Goal: Ask a question

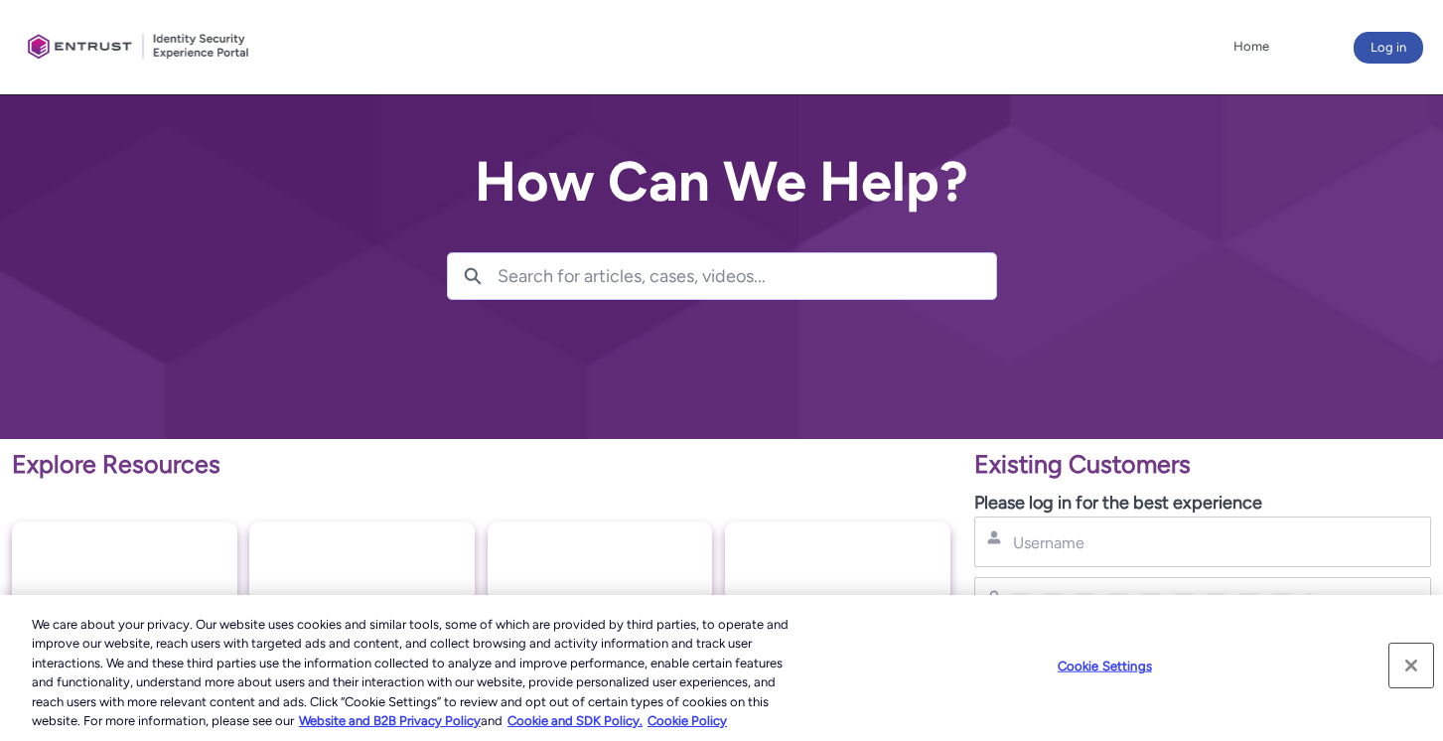
click at [1415, 673] on button "Close" at bounding box center [1412, 666] width 44 height 44
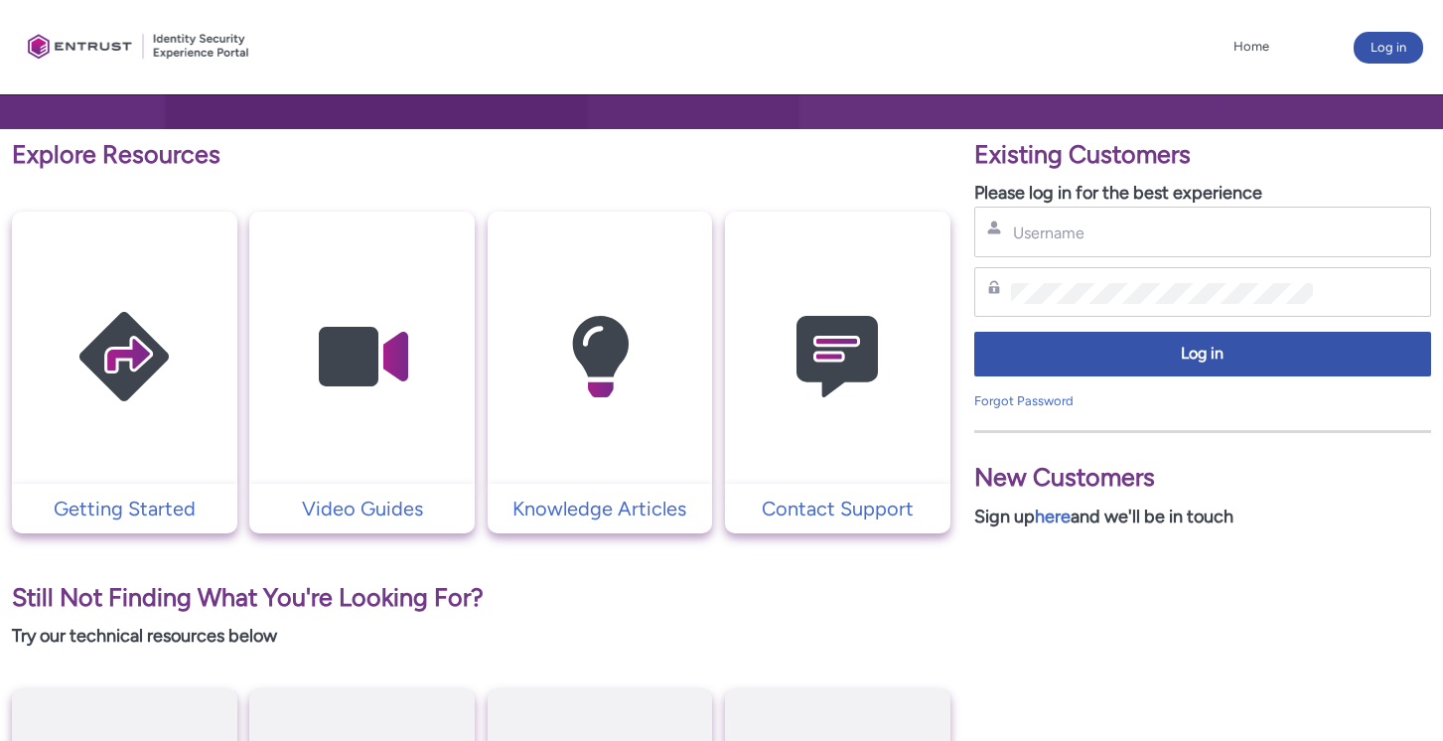
scroll to position [313, 0]
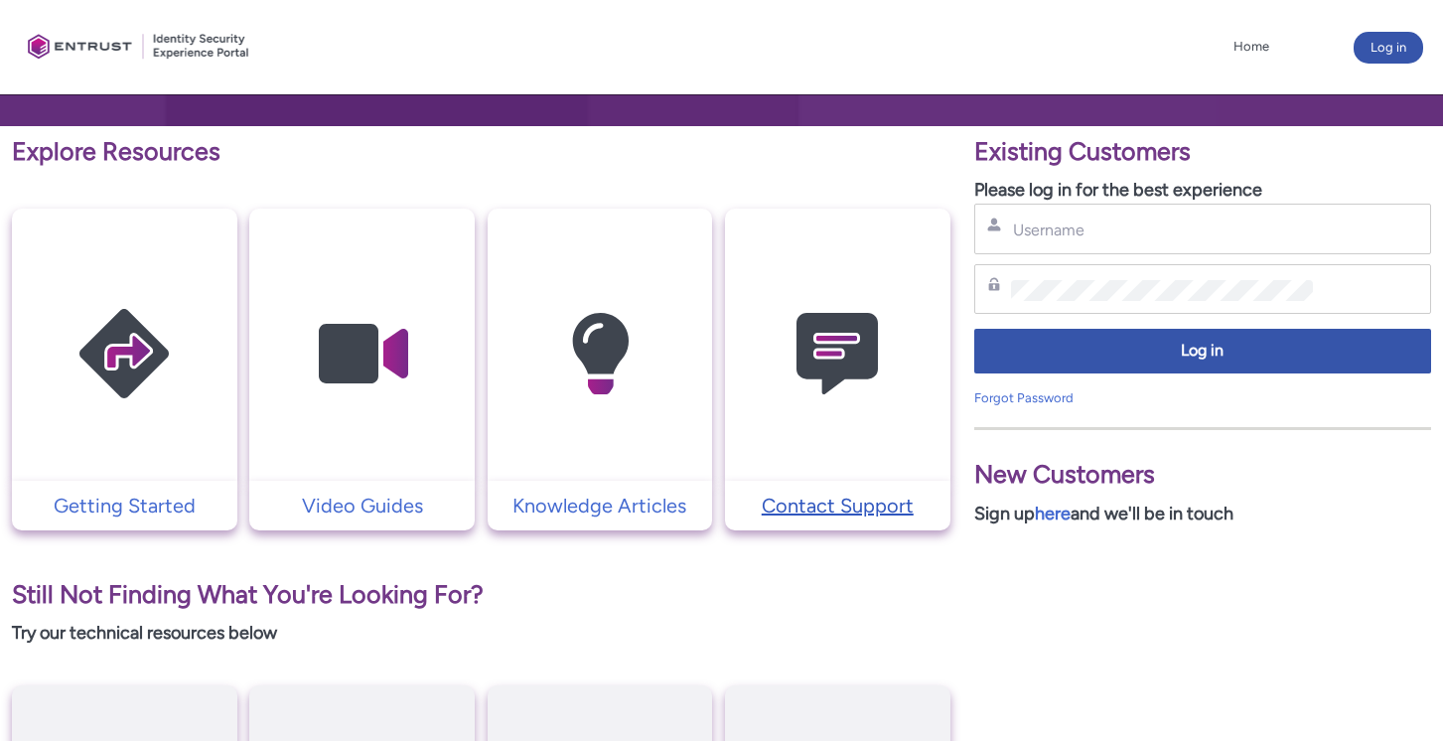
click at [876, 500] on p "Contact Support" at bounding box center [838, 506] width 206 height 30
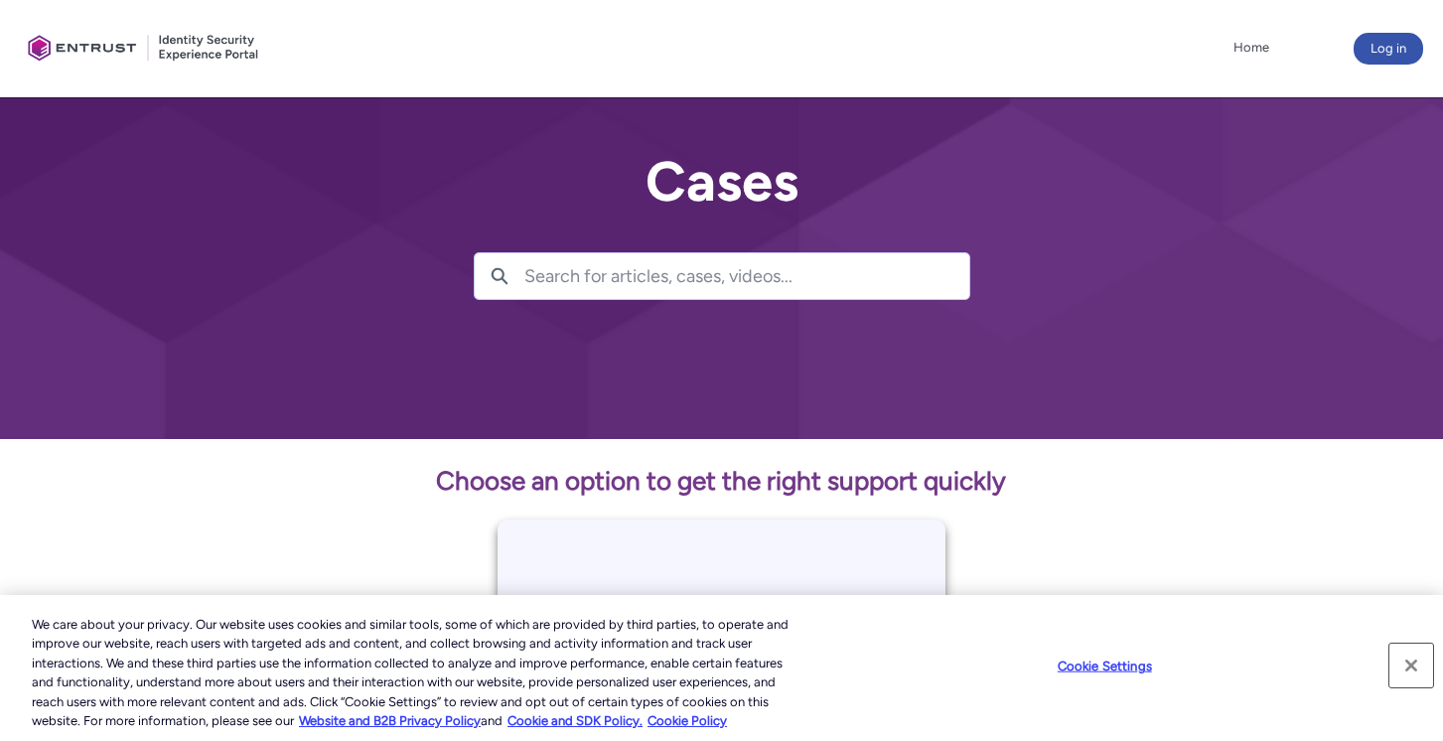
click at [1408, 669] on button "Close" at bounding box center [1412, 666] width 44 height 44
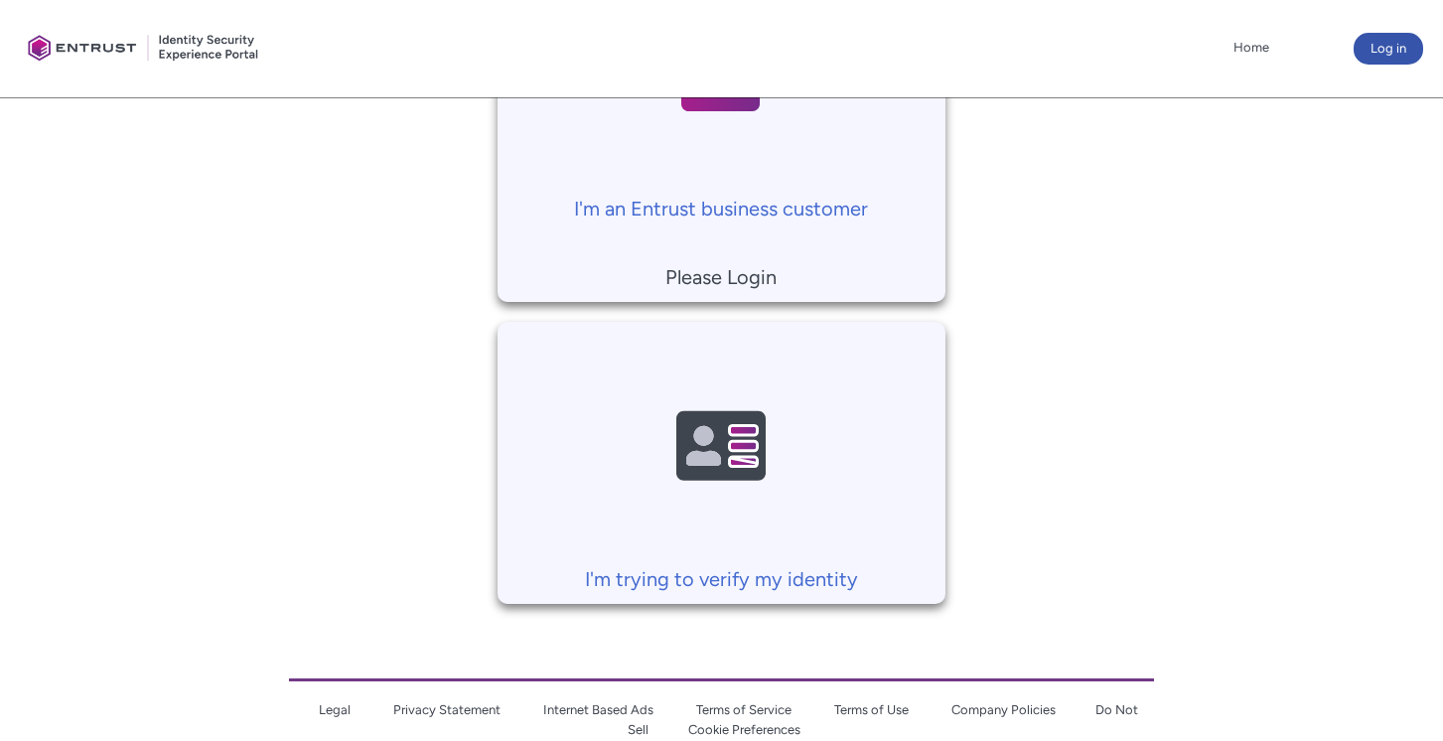
scroll to position [574, 0]
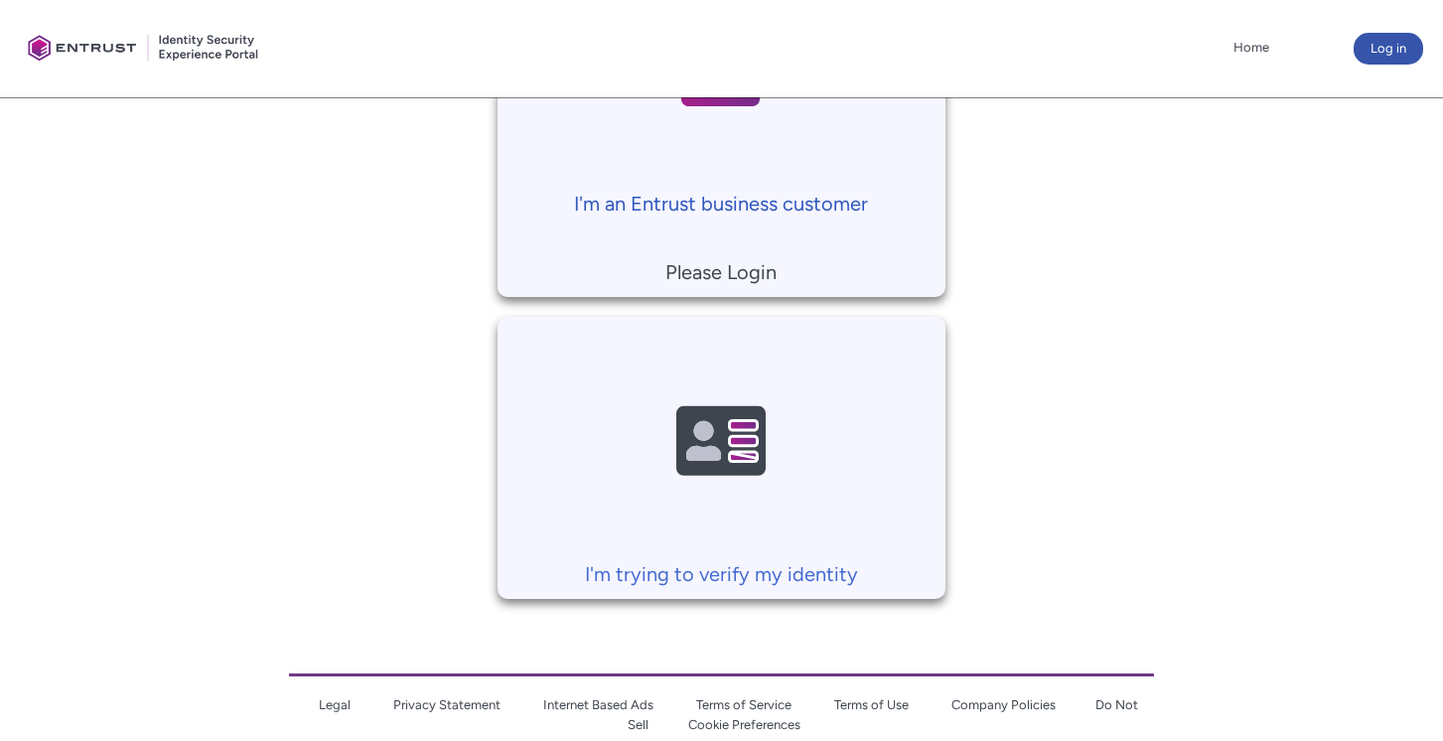
click at [709, 204] on p "I'm an Entrust business customer" at bounding box center [722, 204] width 428 height 30
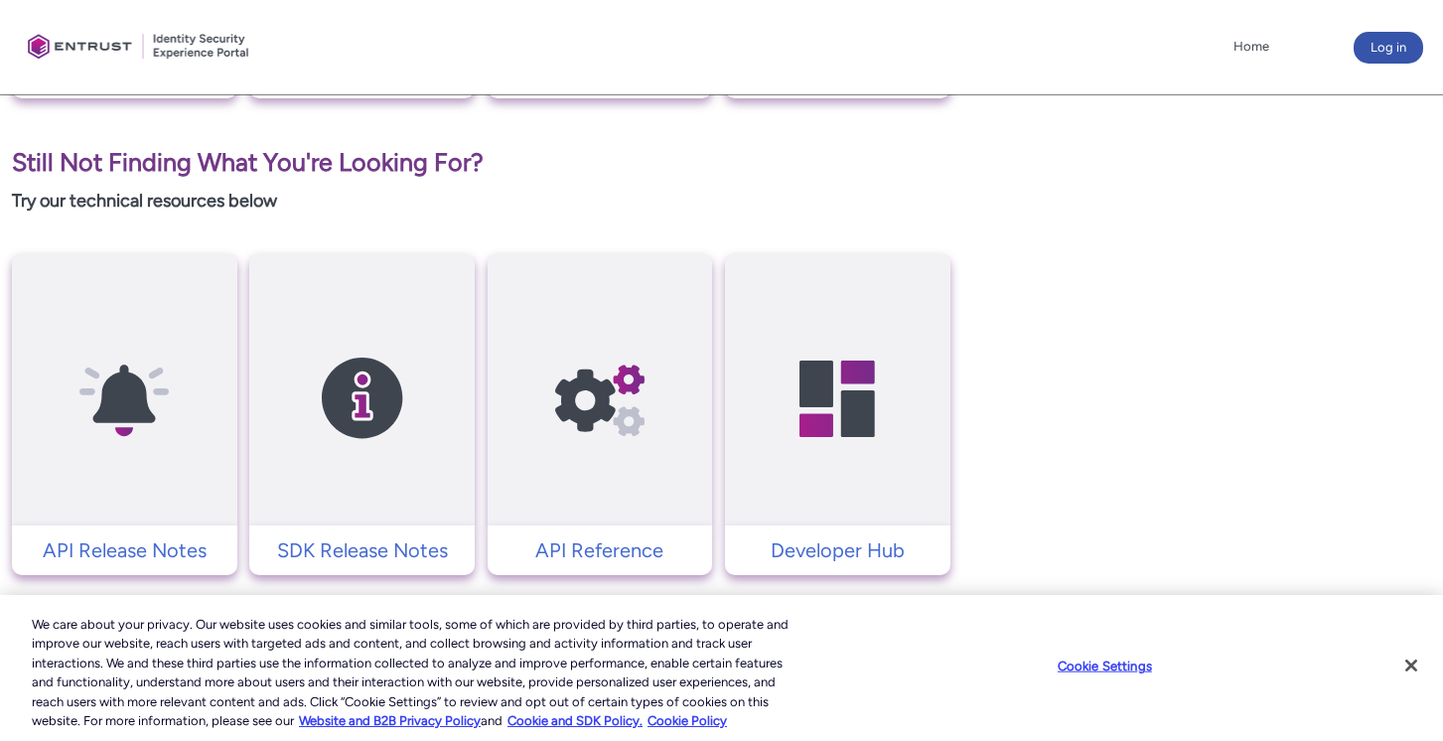
scroll to position [749, 0]
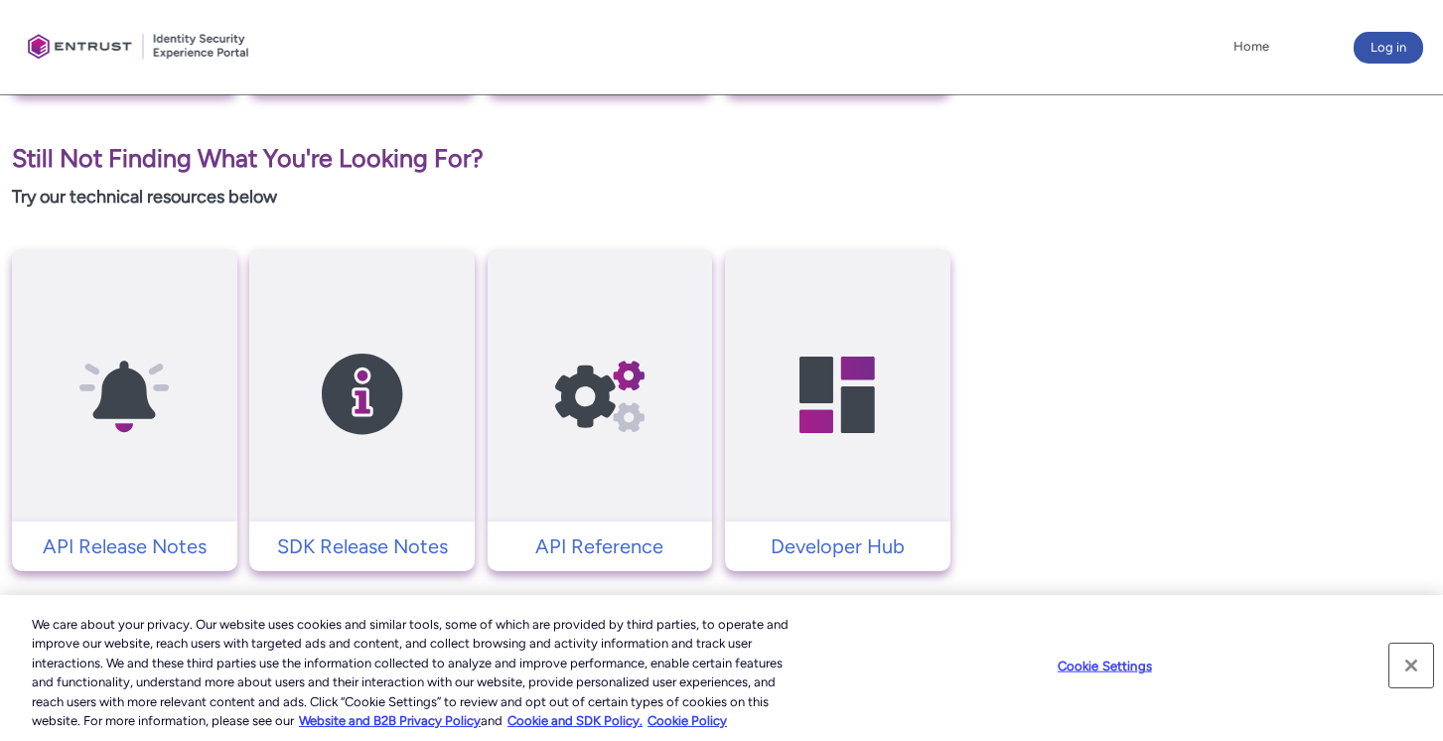
click at [1413, 665] on button "Close" at bounding box center [1412, 666] width 44 height 44
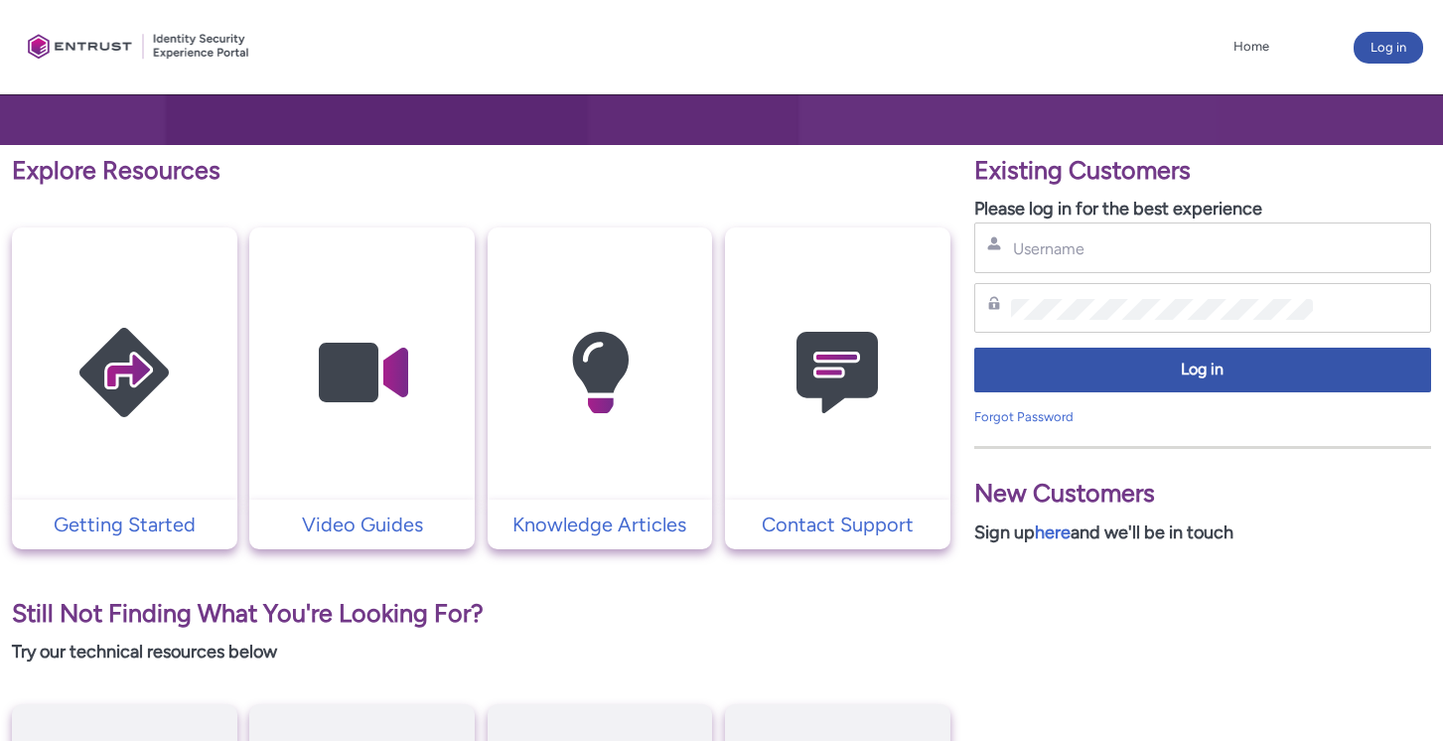
scroll to position [305, 0]
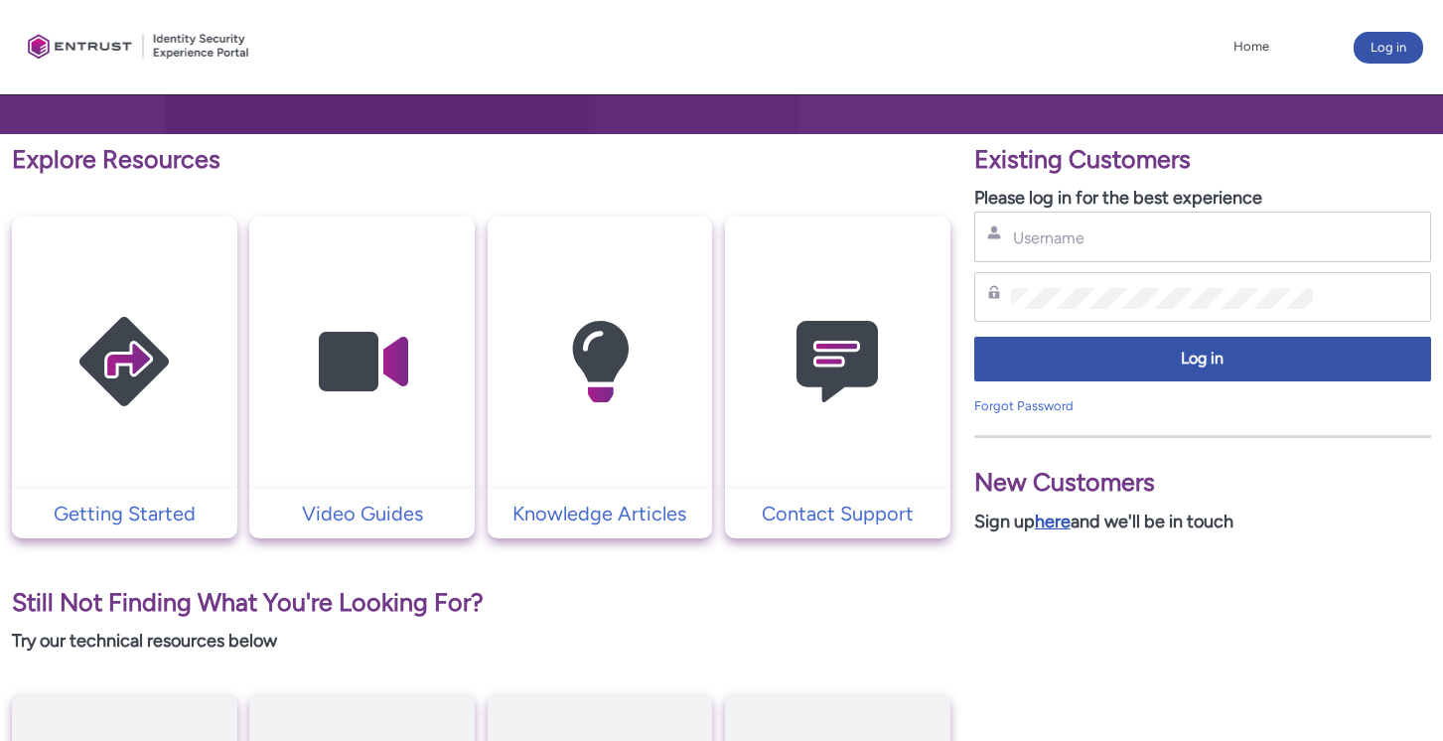
click at [1056, 527] on link "here" at bounding box center [1053, 522] width 36 height 22
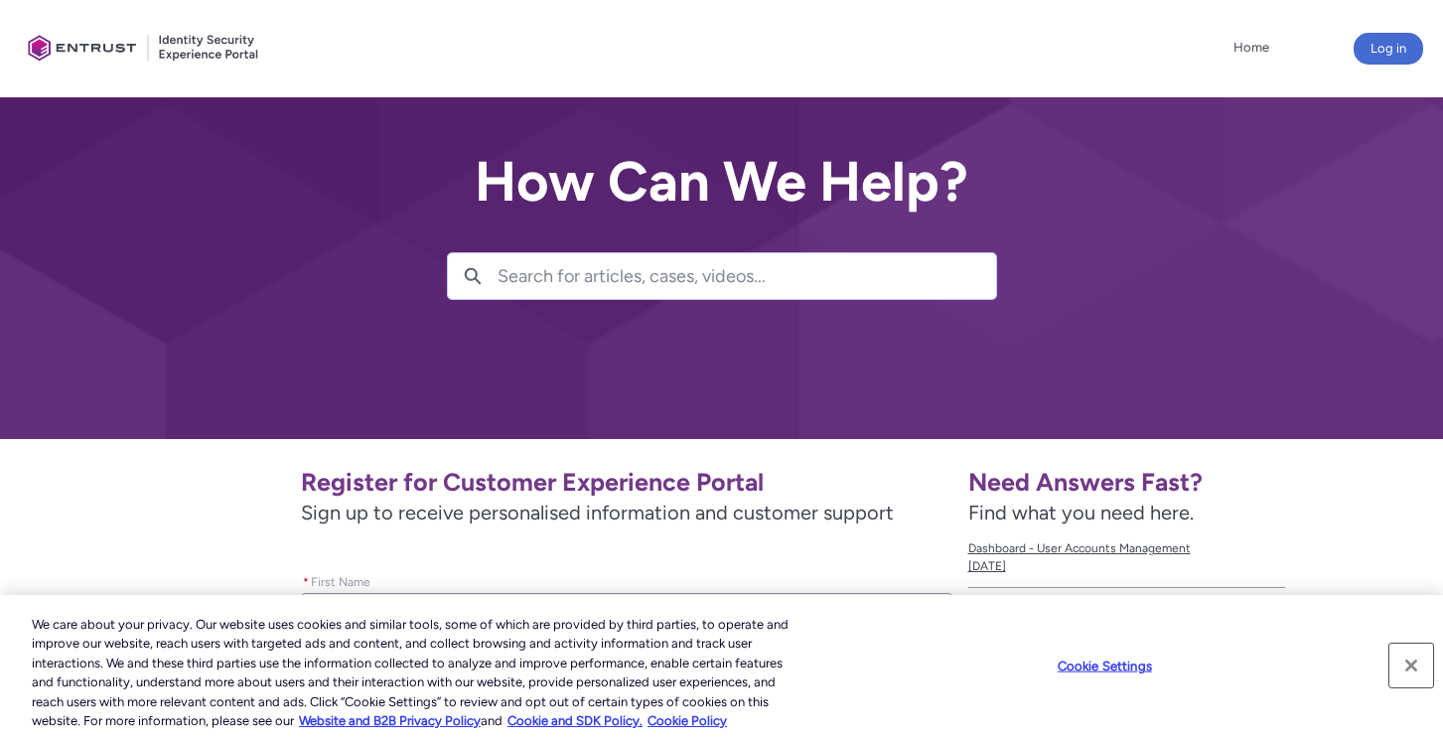
click at [1413, 673] on button "Close" at bounding box center [1412, 666] width 44 height 44
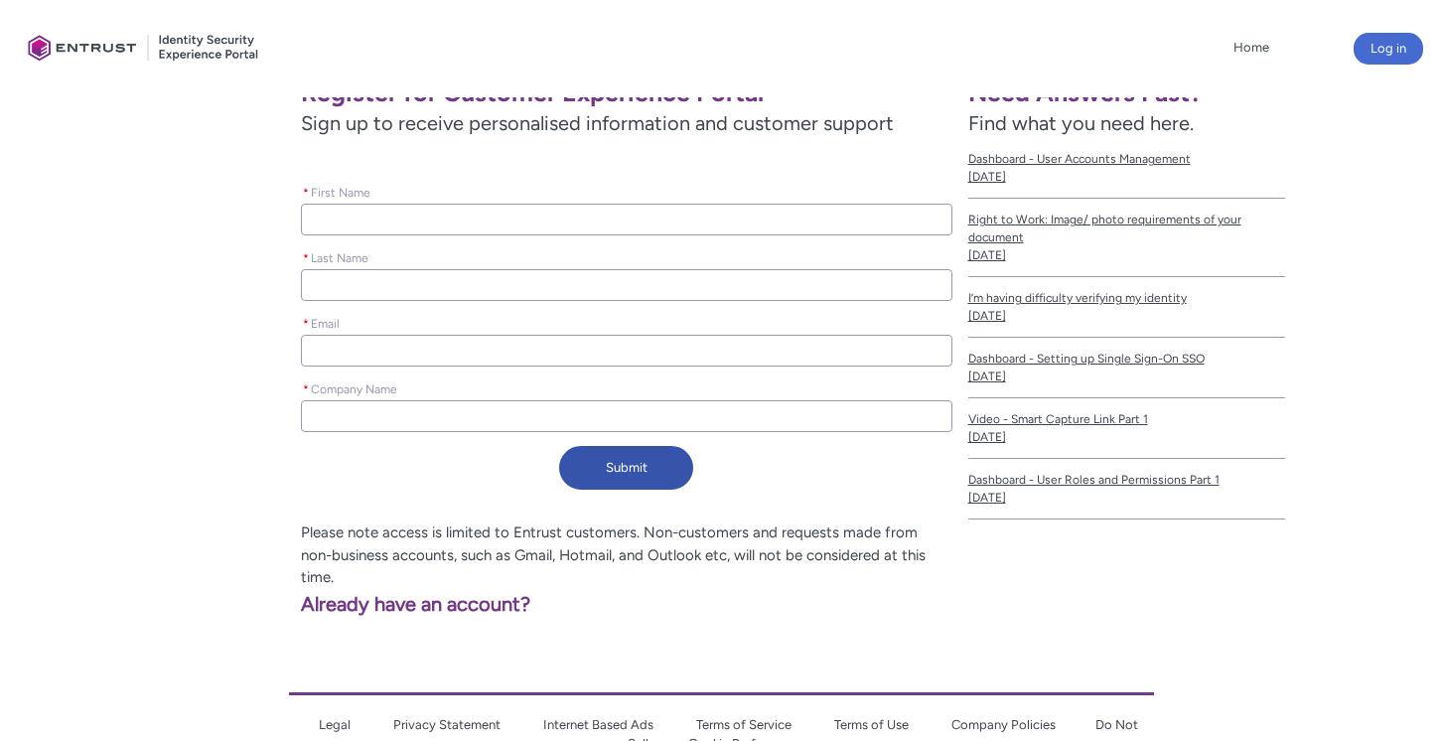
scroll to position [388, 0]
